Goal: Complete application form: Complete application form

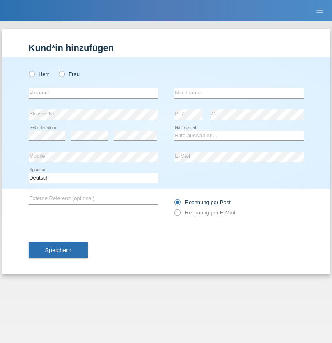
radio input "true"
click at [93, 93] on input "text" at bounding box center [93, 93] width 129 height 10
type input "Stefan"
click at [239, 93] on input "text" at bounding box center [238, 93] width 129 height 10
type input "Bratschek"
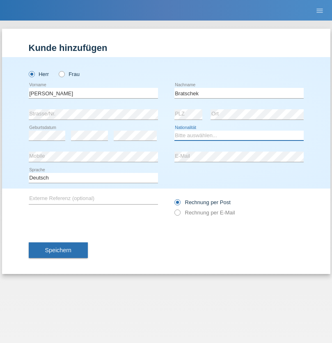
select select "DE"
select select "C"
select select "22"
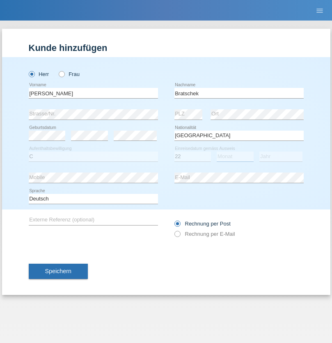
select select "03"
select select "2009"
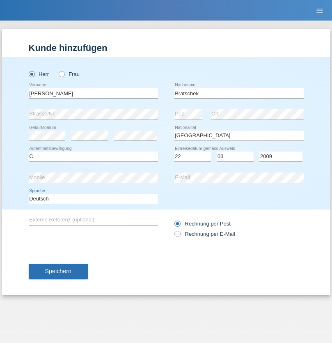
select select "en"
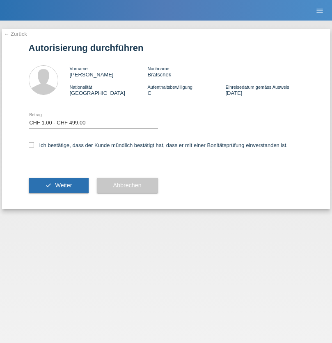
select select "1"
checkbox input "true"
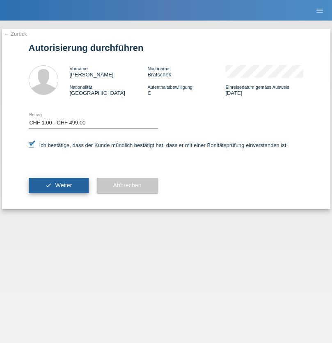
click at [58, 185] on span "Weiter" at bounding box center [63, 185] width 17 height 7
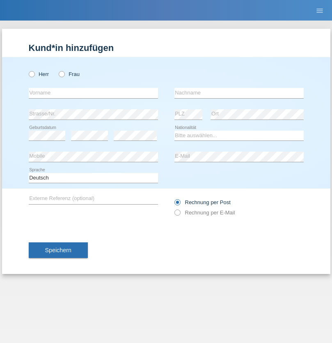
radio input "true"
click at [93, 93] on input "text" at bounding box center [93, 93] width 129 height 10
type input "Lulzim"
click at [239, 93] on input "text" at bounding box center [238, 93] width 129 height 10
type input "Berisha"
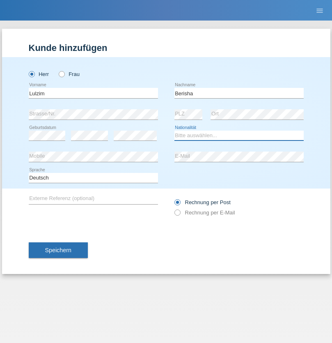
select select "XK"
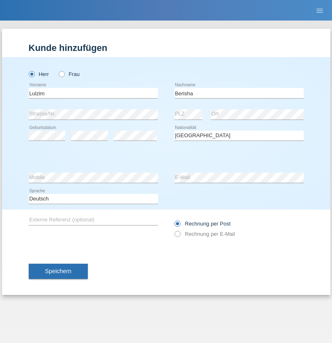
select select "C"
select select "17"
select select "01"
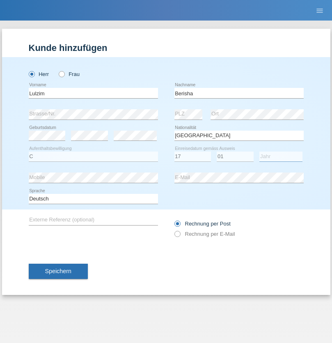
select select "1992"
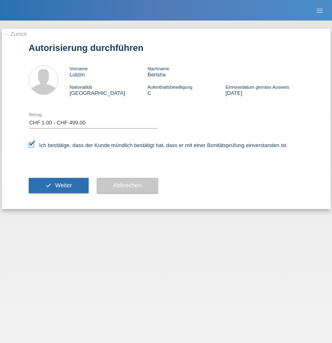
select select "1"
click at [58, 185] on span "Weiter" at bounding box center [63, 185] width 17 height 7
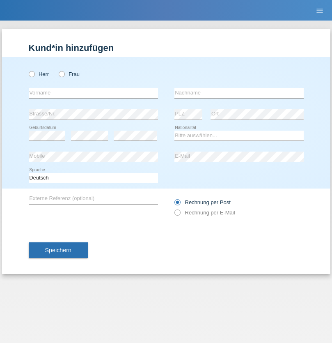
radio input "true"
click at [93, 93] on input "text" at bounding box center [93, 93] width 129 height 10
type input "Stefan"
click at [239, 93] on input "text" at bounding box center [238, 93] width 129 height 10
type input "Bratschek"
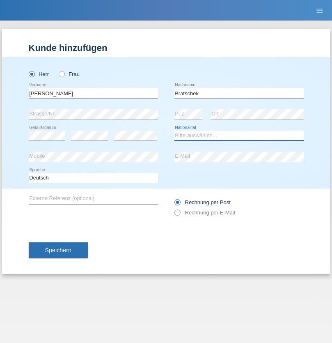
select select "DE"
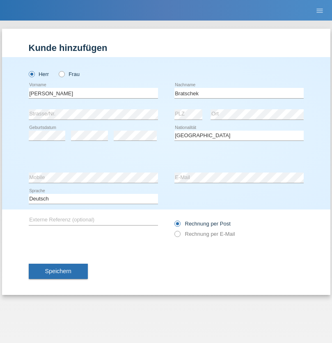
select select "C"
select select "22"
select select "03"
select select "2009"
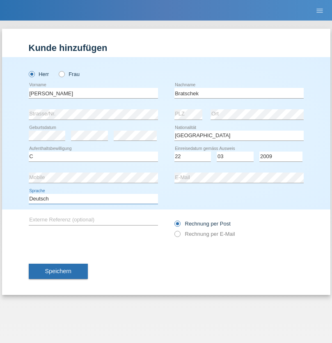
select select "en"
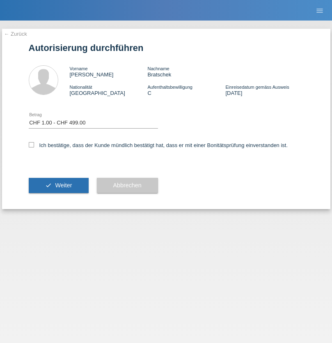
select select "1"
checkbox input "true"
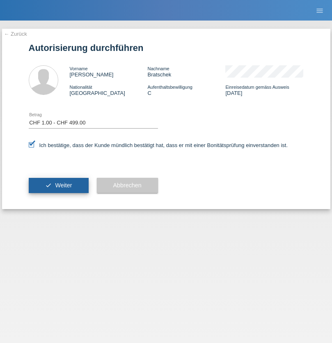
click at [58, 185] on span "Weiter" at bounding box center [63, 185] width 17 height 7
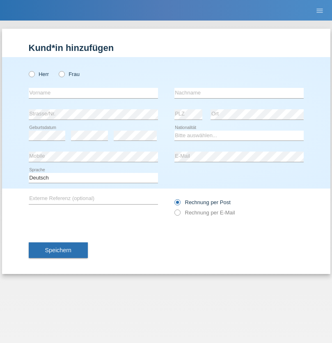
radio input "true"
click at [93, 93] on input "text" at bounding box center [93, 93] width 129 height 10
type input "Quaresma"
click at [239, 93] on input "text" at bounding box center [238, 93] width 129 height 10
type input "Ana margarida"
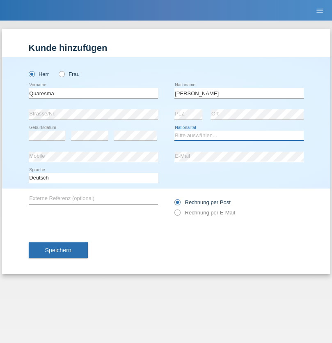
select select "PT"
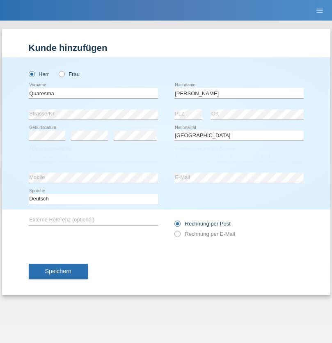
select select "C"
select select "01"
select select "10"
select select "2021"
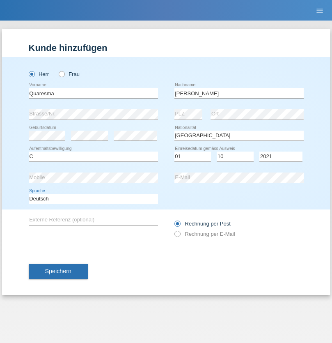
select select "en"
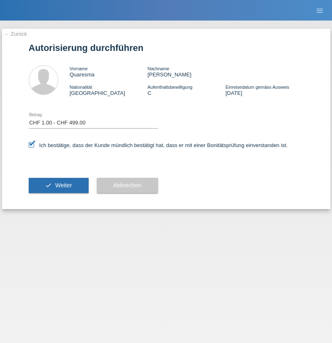
select select "1"
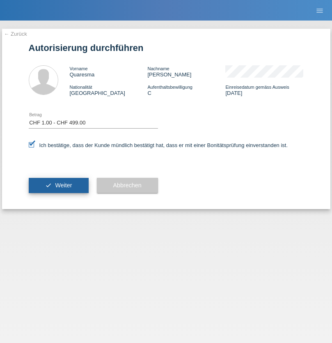
click at [58, 185] on span "Weiter" at bounding box center [63, 185] width 17 height 7
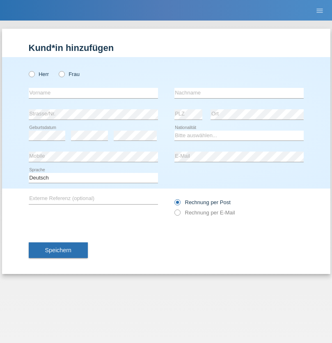
radio input "true"
click at [93, 93] on input "text" at bounding box center [93, 93] width 129 height 10
type input "Quaresma"
click at [239, 93] on input "text" at bounding box center [238, 93] width 129 height 10
type input "Nelson"
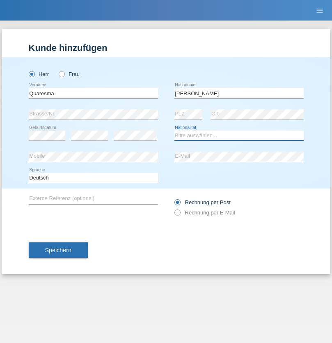
select select "PT"
select select "C"
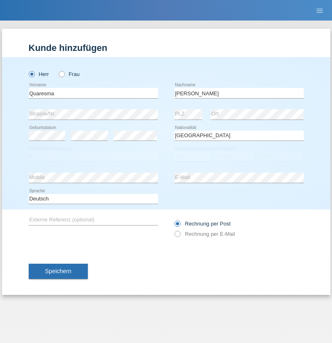
select select "01"
select select "10"
select select "2021"
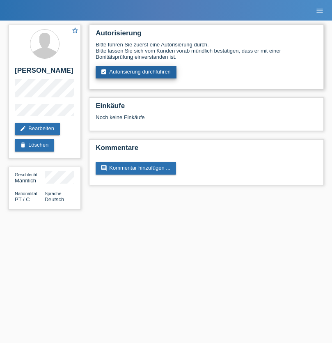
click at [136, 72] on link "assignment_turned_in Autorisierung durchführen" at bounding box center [136, 72] width 81 height 12
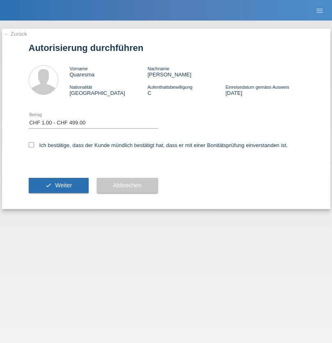
select select "1"
checkbox input "true"
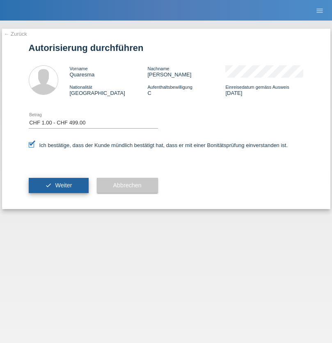
click at [58, 185] on span "Weiter" at bounding box center [63, 185] width 17 height 7
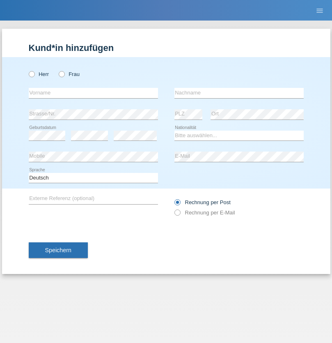
radio input "true"
click at [93, 93] on input "text" at bounding box center [93, 93] width 129 height 10
type input "Lima"
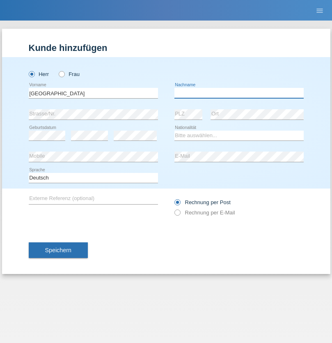
click at [239, 93] on input "text" at bounding box center [238, 93] width 129 height 10
type input "Bruno"
select select "PT"
select select "C"
select select "15"
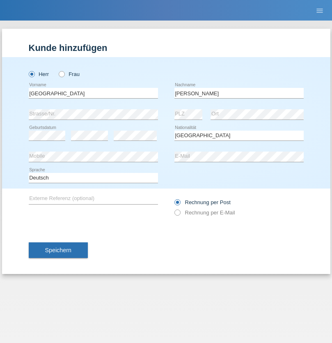
select select "07"
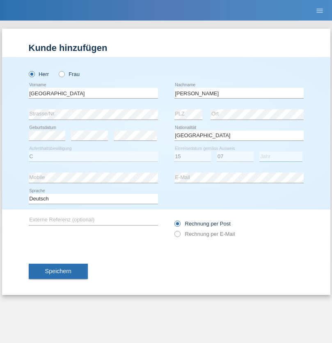
select select "2021"
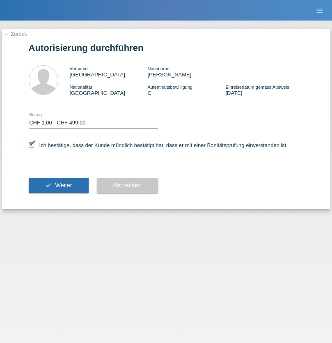
select select "1"
click at [58, 185] on span "Weiter" at bounding box center [63, 185] width 17 height 7
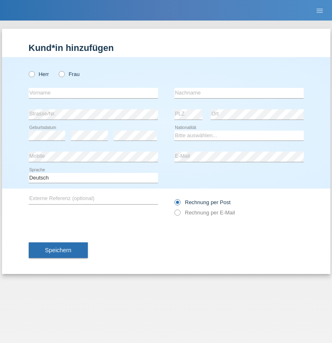
radio input "true"
click at [93, 93] on input "text" at bounding box center [93, 93] width 129 height 10
type input "[PERSON_NAME]"
click at [239, 93] on input "text" at bounding box center [238, 93] width 129 height 10
type input "Imhof"
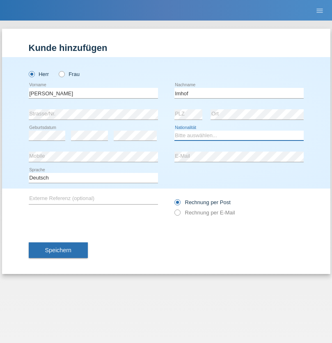
select select "CH"
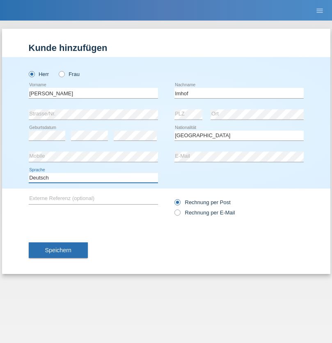
select select "en"
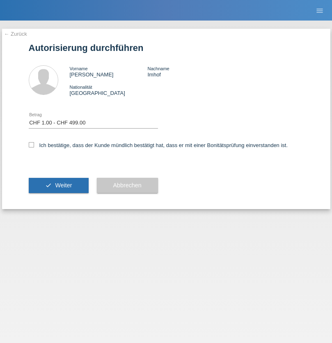
select select "1"
checkbox input "true"
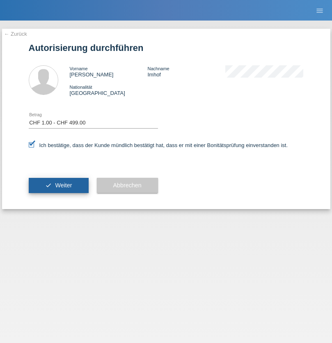
click at [58, 185] on span "Weiter" at bounding box center [63, 185] width 17 height 7
